Goal: Information Seeking & Learning: Learn about a topic

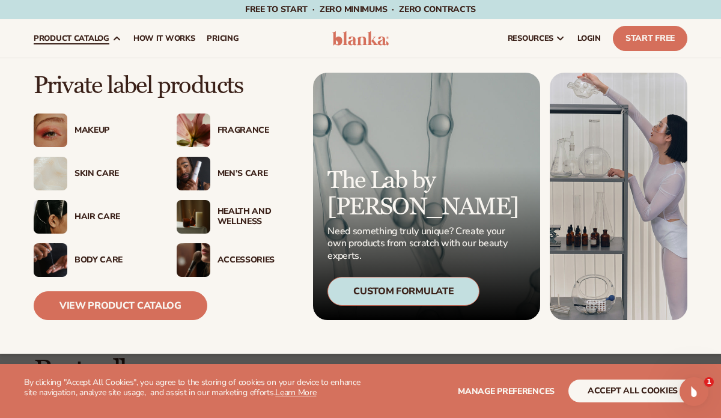
click at [87, 127] on div "Makeup" at bounding box center [113, 131] width 78 height 10
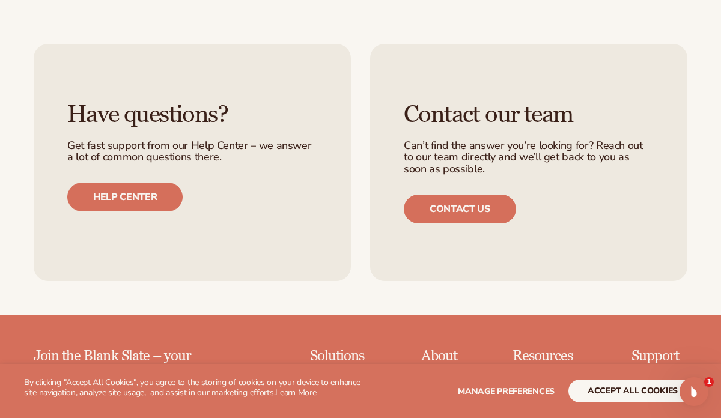
scroll to position [1767, 0]
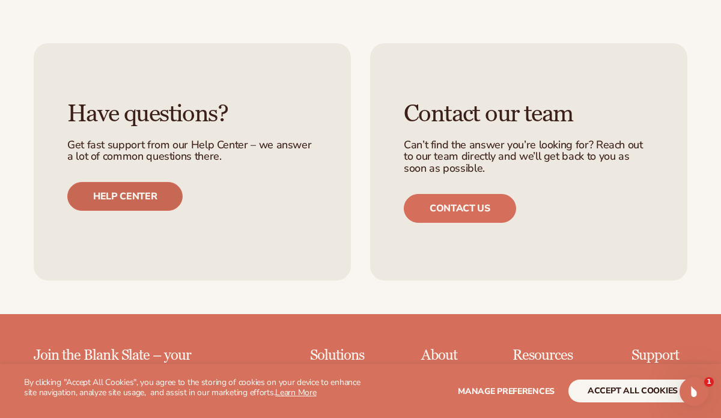
click at [121, 201] on link "Help center" at bounding box center [124, 196] width 115 height 29
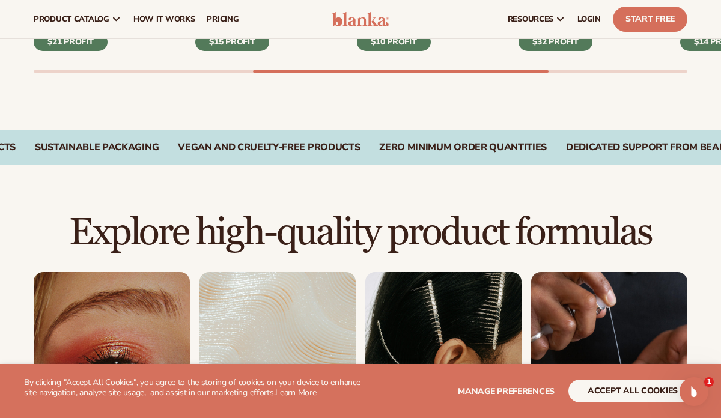
scroll to position [385, 0]
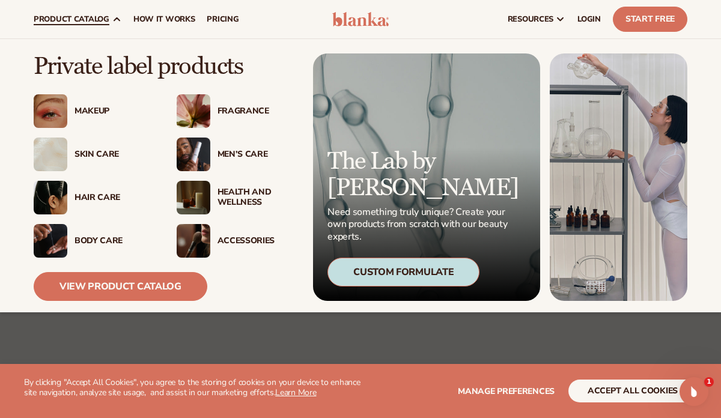
click at [94, 109] on div "Makeup" at bounding box center [113, 111] width 78 height 10
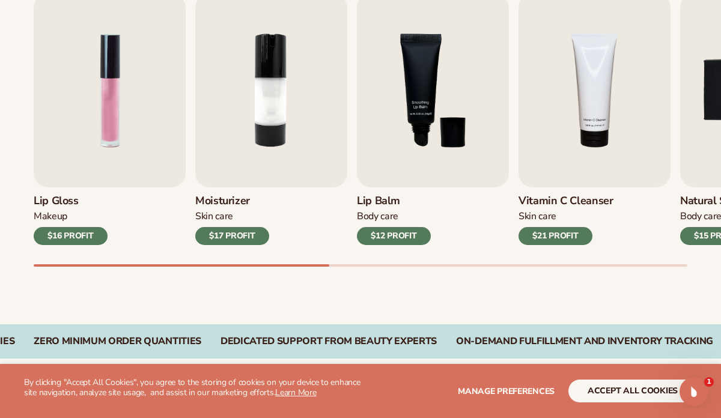
scroll to position [431, 0]
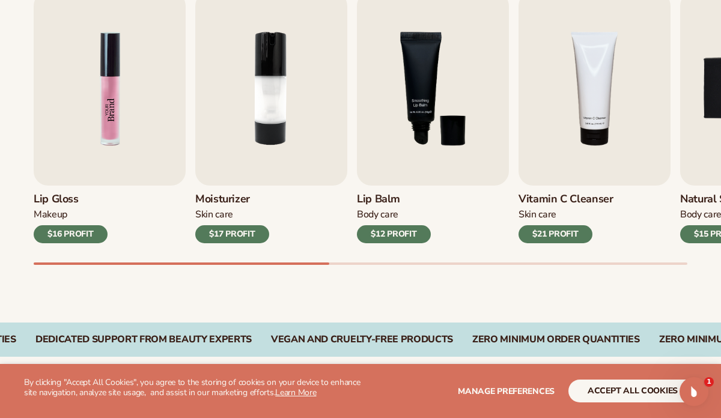
click at [100, 112] on img "1 / 9" at bounding box center [110, 89] width 152 height 194
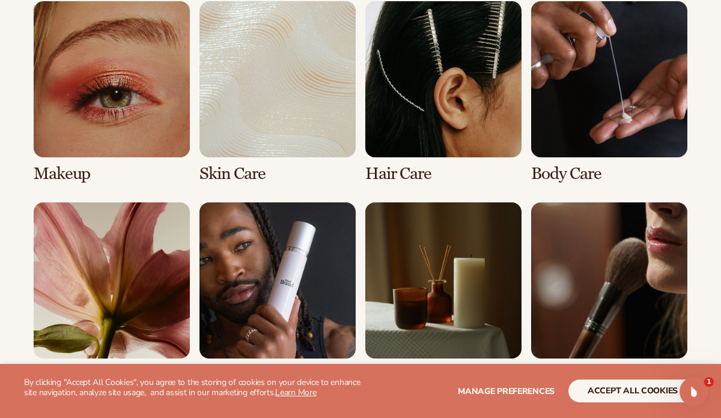
scroll to position [896, 0]
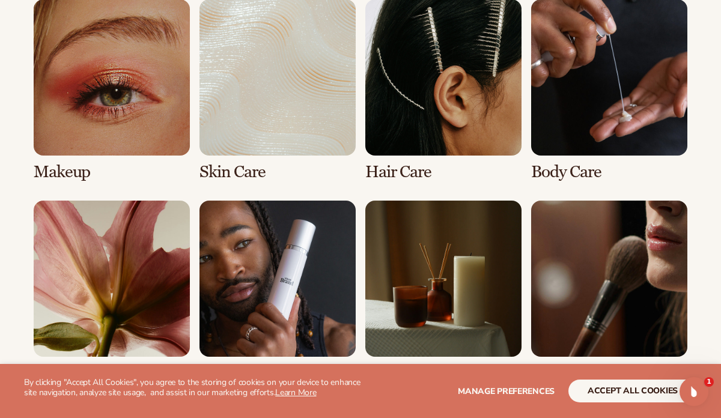
click at [98, 107] on link "1 / 8" at bounding box center [112, 90] width 156 height 182
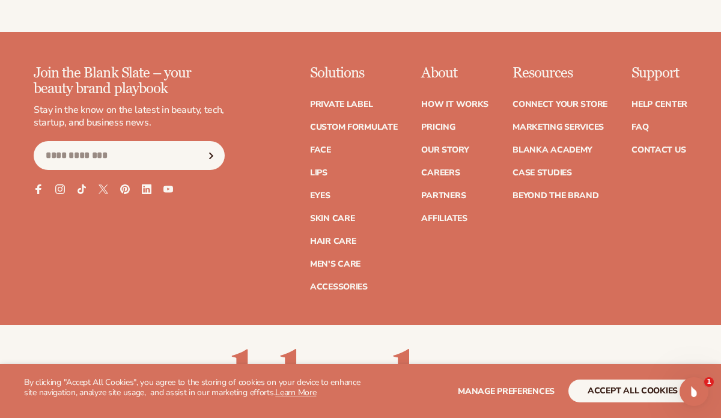
scroll to position [2284, 0]
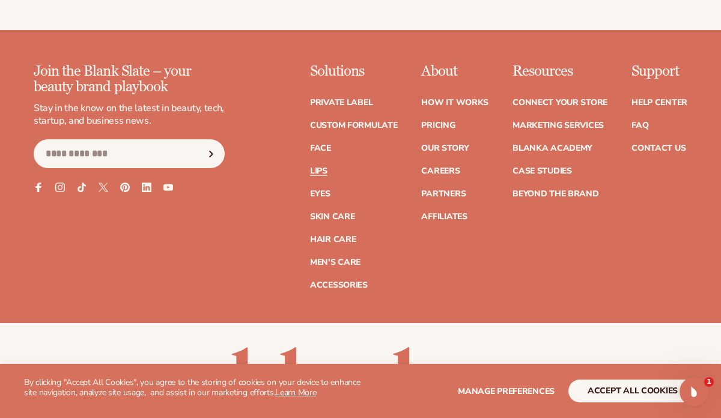
click at [325, 173] on link "Lips" at bounding box center [318, 171] width 17 height 8
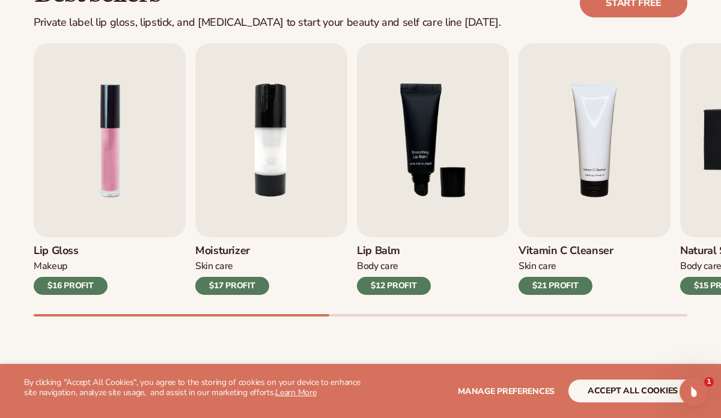
scroll to position [383, 0]
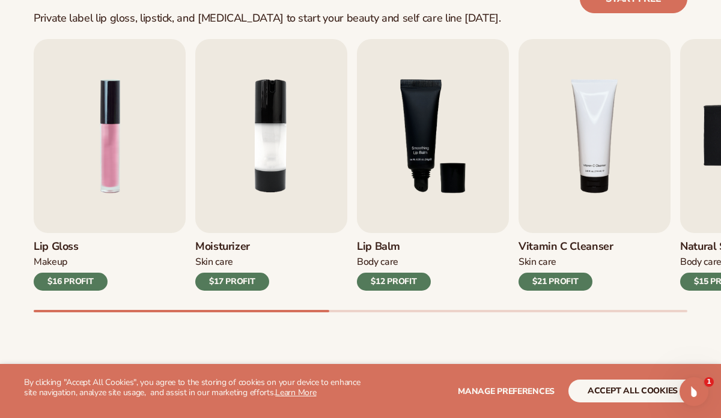
click at [74, 279] on div "$16 PROFIT" at bounding box center [71, 282] width 74 height 18
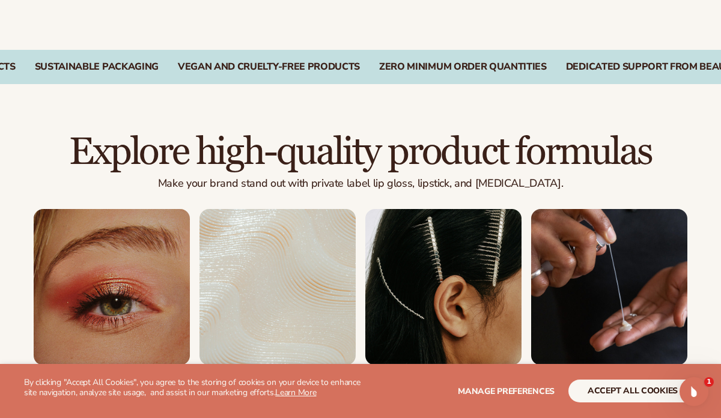
scroll to position [771, 0]
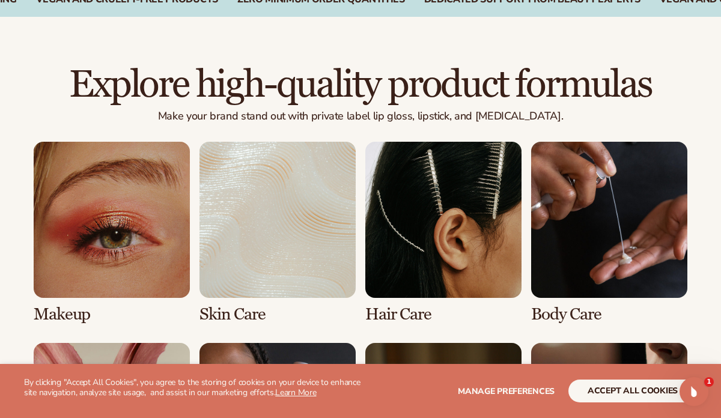
click at [75, 315] on link "1 / 8" at bounding box center [112, 233] width 156 height 182
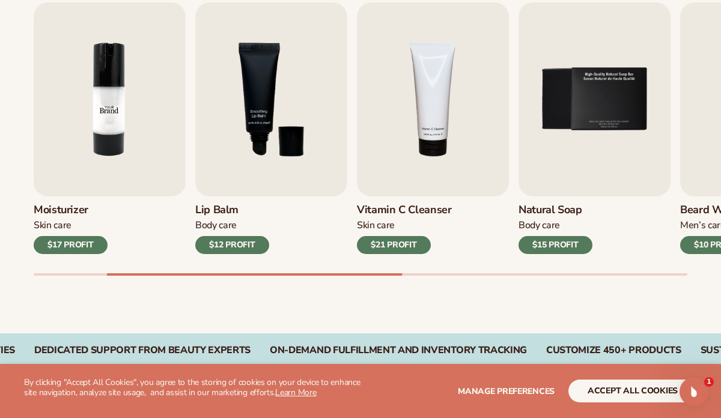
scroll to position [425, 0]
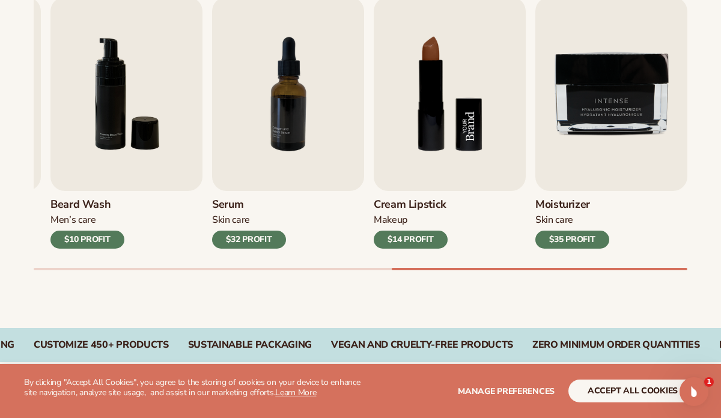
click at [409, 165] on img "8 / 9" at bounding box center [450, 94] width 152 height 194
click at [452, 120] on img "8 / 9" at bounding box center [450, 94] width 152 height 194
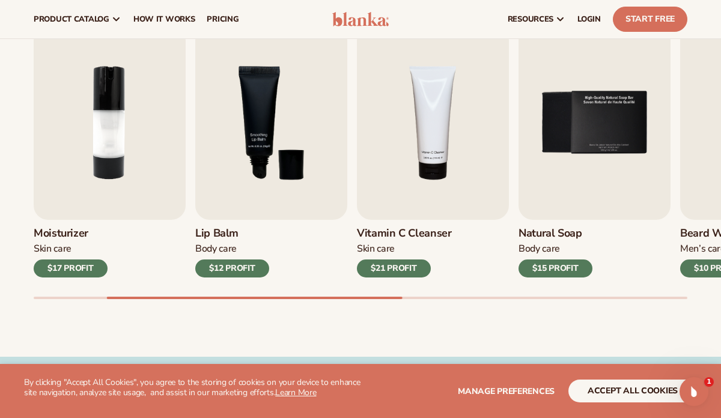
scroll to position [396, 0]
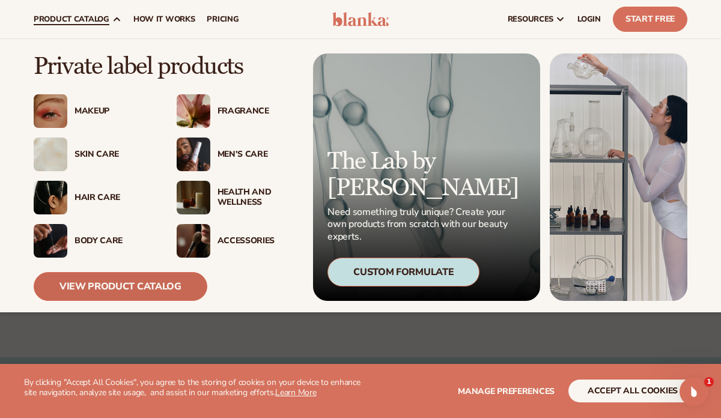
click at [102, 286] on link "View Product Catalog" at bounding box center [121, 286] width 174 height 29
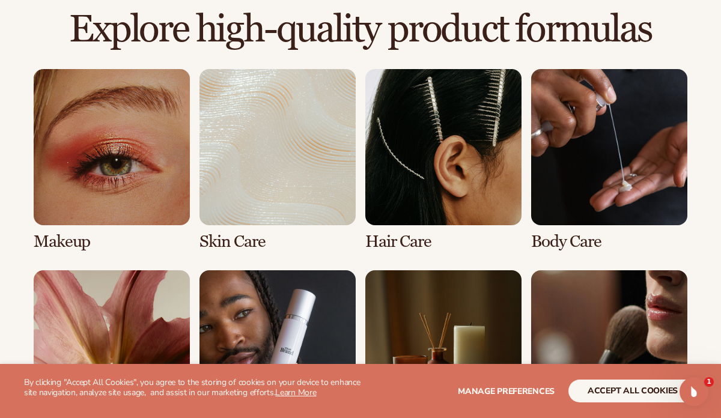
scroll to position [843, 0]
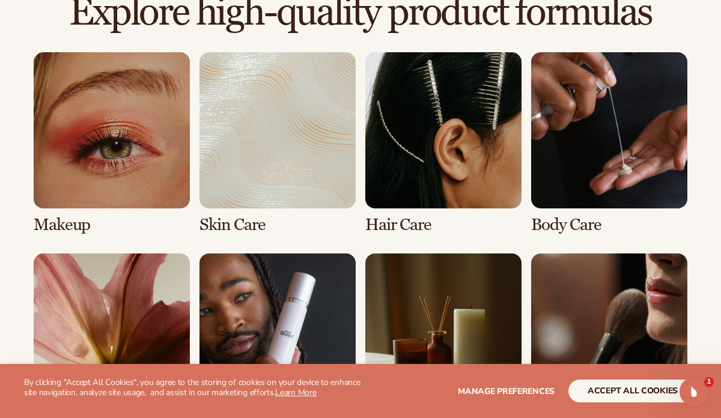
click at [463, 189] on link "3 / 8" at bounding box center [443, 143] width 156 height 182
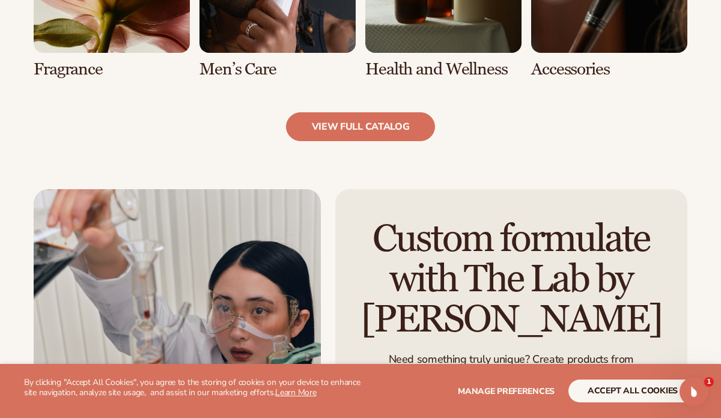
scroll to position [1261, 0]
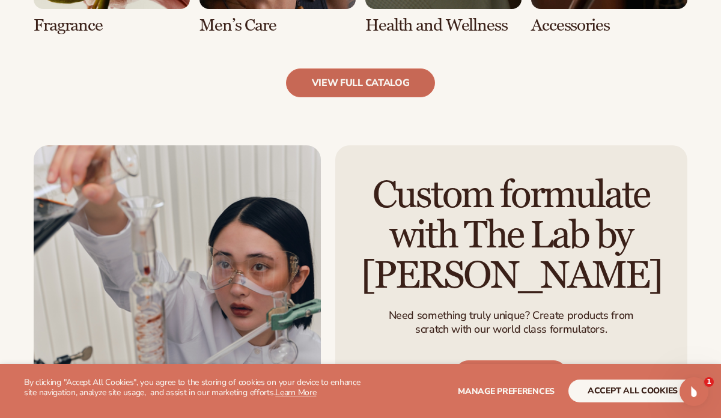
click at [370, 85] on link "view full catalog" at bounding box center [361, 82] width 150 height 29
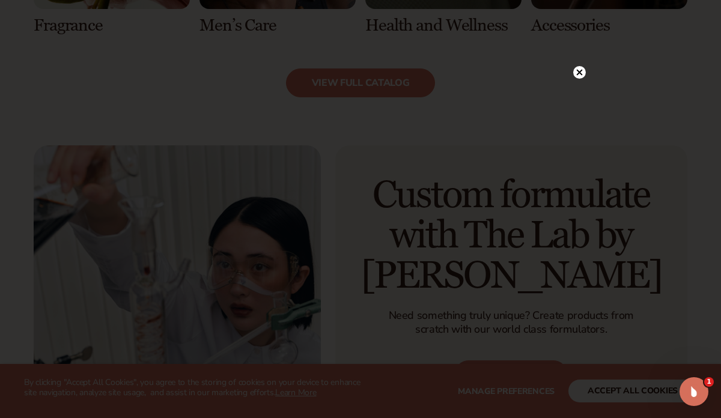
click at [580, 71] on icon at bounding box center [580, 72] width 6 height 6
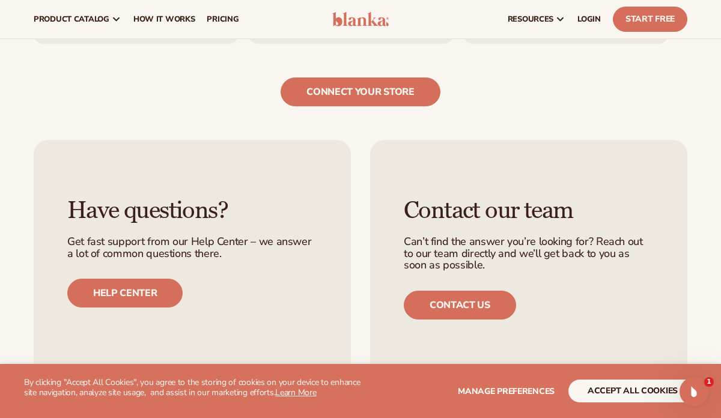
scroll to position [1879, 0]
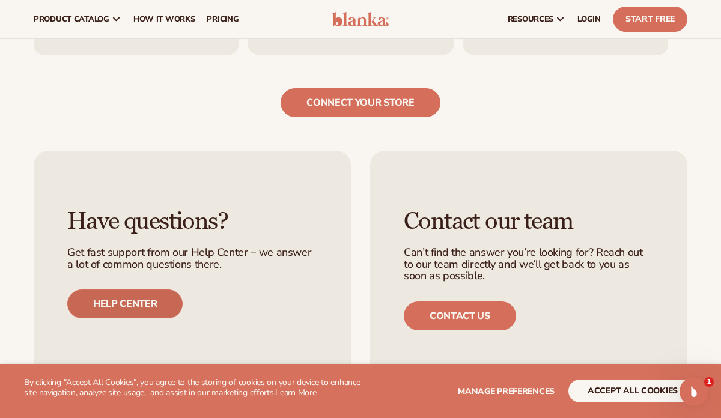
click at [152, 299] on link "Help center" at bounding box center [124, 304] width 115 height 29
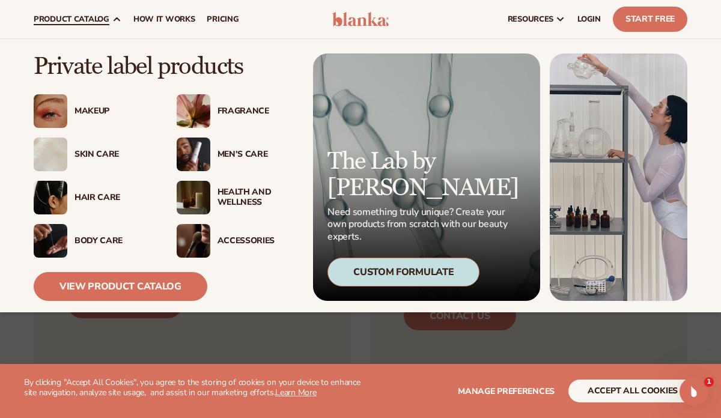
click at [92, 153] on div "Skin Care" at bounding box center [113, 155] width 78 height 10
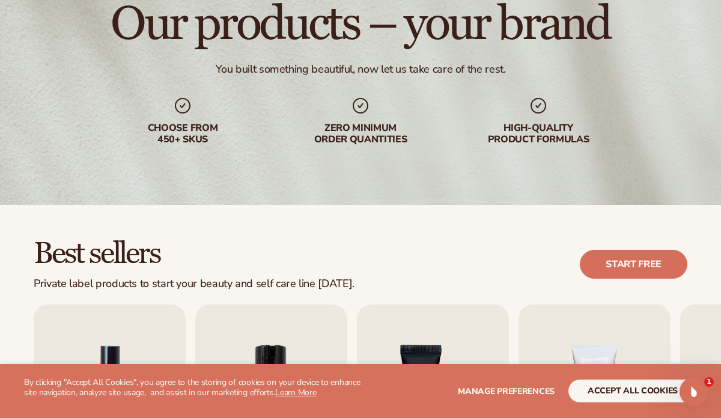
scroll to position [118, 0]
click at [618, 255] on link "Start free" at bounding box center [634, 263] width 108 height 29
